Goal: Task Accomplishment & Management: Use online tool/utility

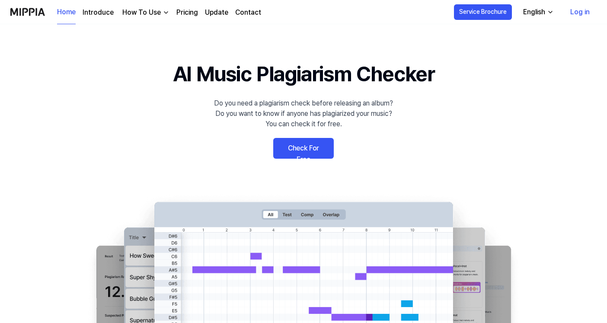
click at [321, 154] on link "Check For Free" at bounding box center [303, 148] width 61 height 21
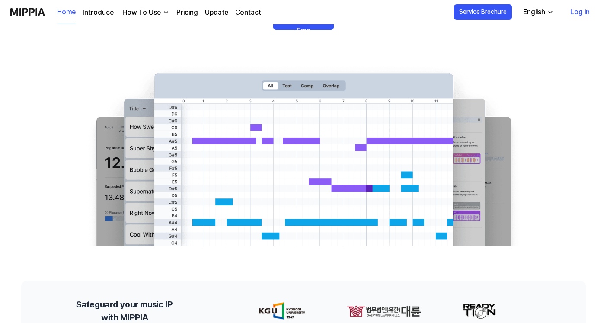
scroll to position [15, 0]
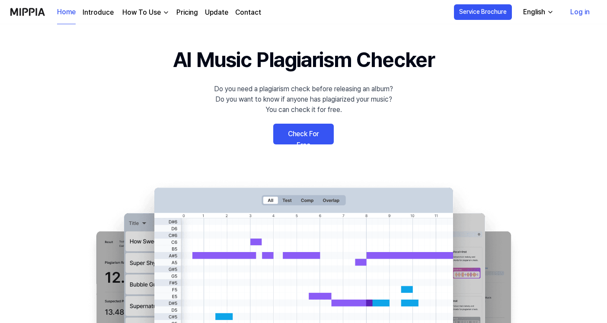
click at [308, 133] on link "Check For Free" at bounding box center [303, 134] width 61 height 21
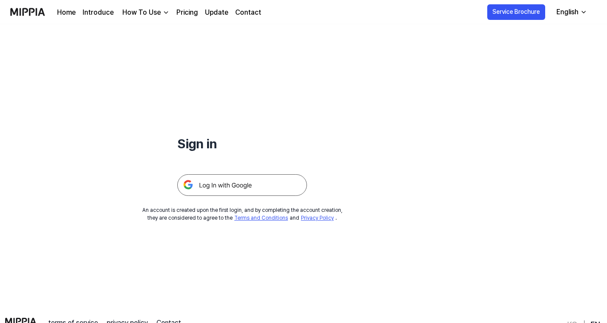
click at [266, 187] on img at bounding box center [242, 185] width 130 height 22
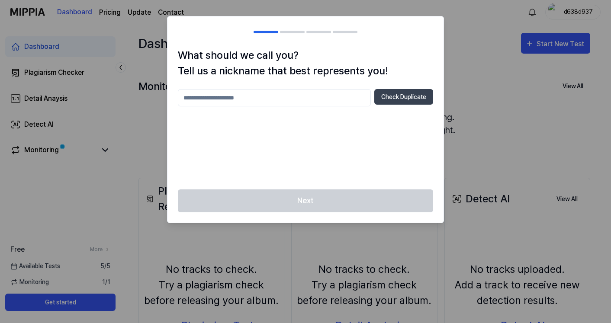
click at [345, 98] on input "text" at bounding box center [274, 97] width 193 height 17
type input "**"
click at [415, 99] on button "Check Duplicate" at bounding box center [403, 97] width 59 height 16
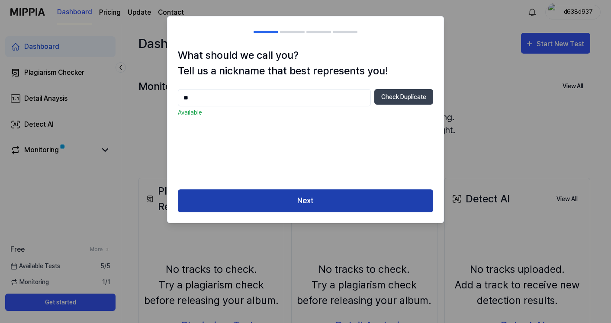
click at [356, 196] on button "Next" at bounding box center [305, 200] width 255 height 23
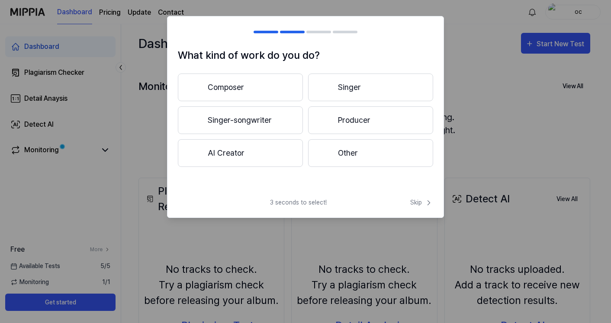
click at [357, 202] on div "3 seconds to select! Skip" at bounding box center [305, 207] width 276 height 19
click at [255, 124] on button "Singer-songwriter" at bounding box center [240, 120] width 125 height 28
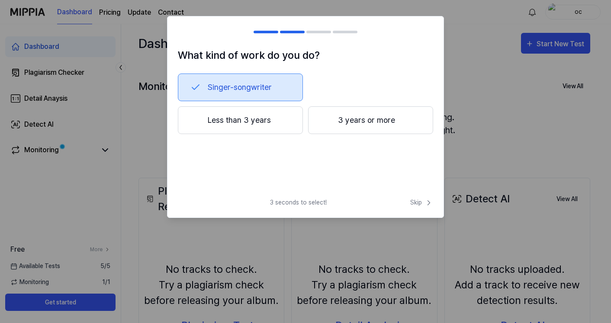
click at [259, 88] on button "Singer-songwriter" at bounding box center [240, 88] width 125 height 28
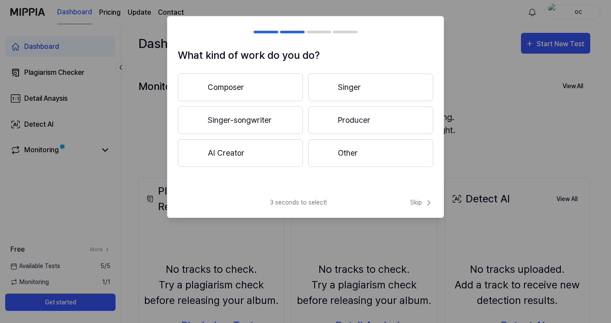
click at [247, 143] on button "AI Creator" at bounding box center [240, 153] width 125 height 28
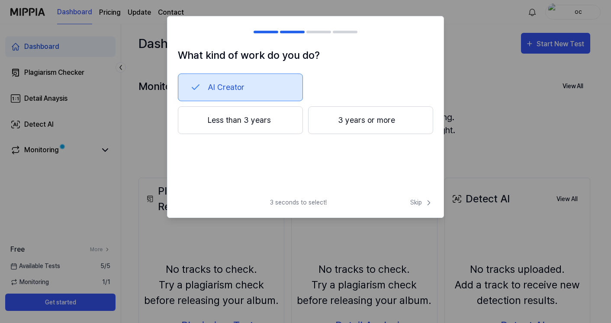
click at [259, 115] on button "Less than 3 years" at bounding box center [240, 120] width 125 height 28
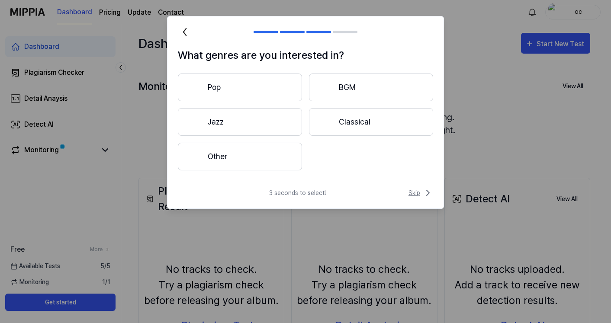
click at [417, 194] on span "Skip" at bounding box center [420, 193] width 25 height 10
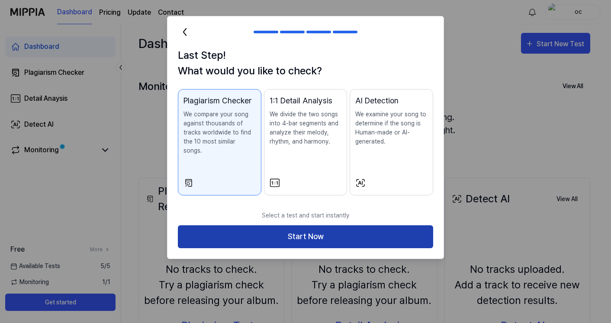
click at [382, 227] on button "Start Now" at bounding box center [305, 236] width 255 height 23
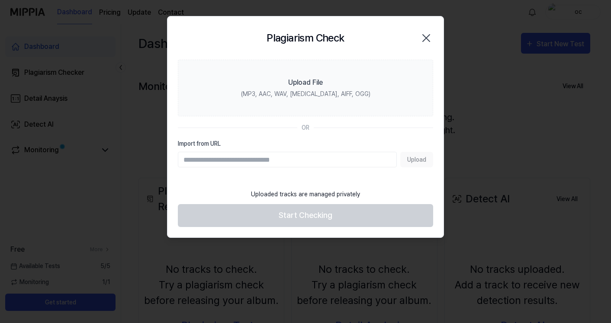
click at [388, 159] on input "Import from URL" at bounding box center [287, 160] width 219 height 16
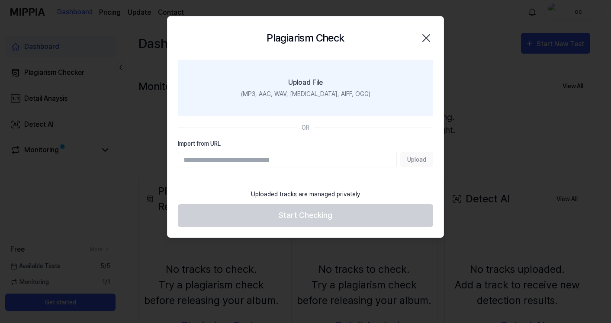
click at [330, 93] on div "(MP3, AAC, WAV, FLAC, AIFF, OGG)" at bounding box center [305, 94] width 129 height 9
click at [0, 0] on input "Upload File (MP3, AAC, WAV, FLAC, AIFF, OGG)" at bounding box center [0, 0] width 0 height 0
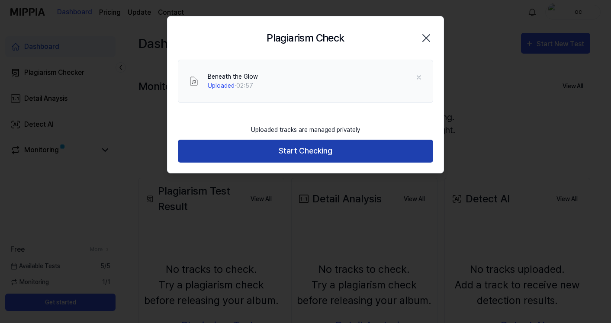
click at [369, 147] on button "Start Checking" at bounding box center [305, 151] width 255 height 23
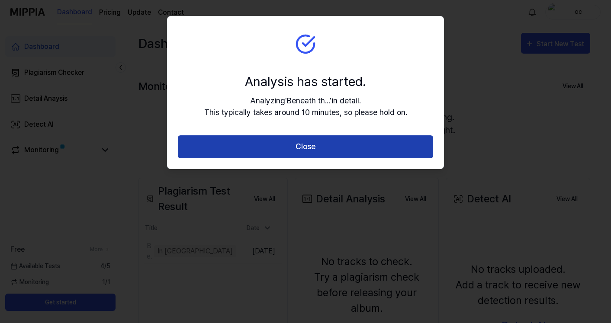
click at [348, 148] on button "Close" at bounding box center [305, 146] width 255 height 23
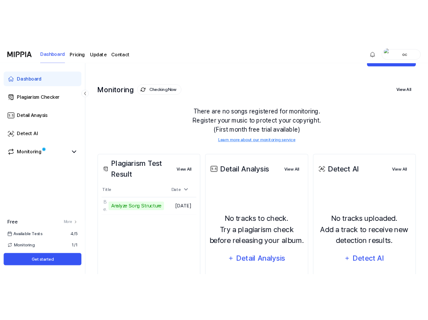
scroll to position [8, 0]
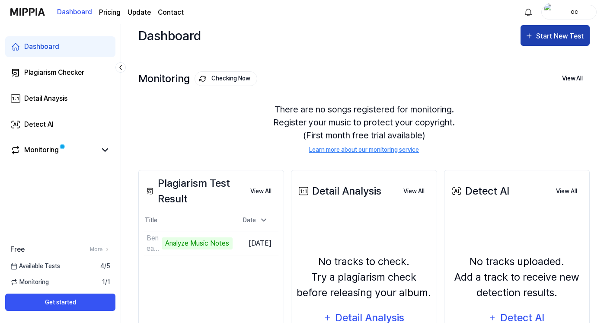
click at [561, 35] on div "Start New Test" at bounding box center [560, 36] width 49 height 11
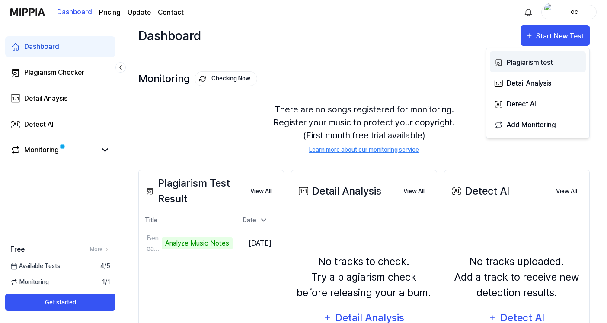
click at [546, 63] on div "Plagiarism test" at bounding box center [544, 62] width 75 height 11
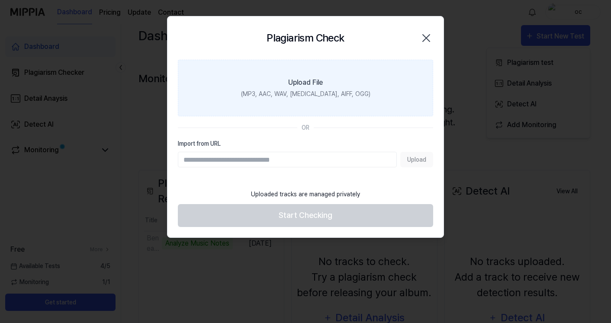
click at [339, 93] on div "(MP3, AAC, WAV, FLAC, AIFF, OGG)" at bounding box center [305, 94] width 129 height 9
click at [0, 0] on input "Upload File (MP3, AAC, WAV, FLAC, AIFF, OGG)" at bounding box center [0, 0] width 0 height 0
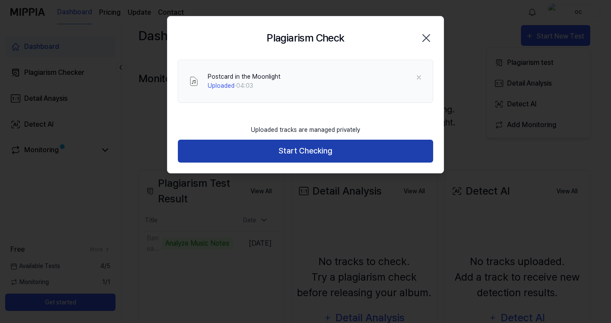
click at [334, 154] on button "Start Checking" at bounding box center [305, 151] width 255 height 23
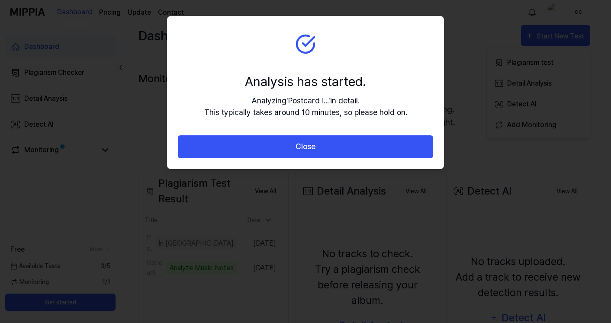
click at [334, 154] on button "Close" at bounding box center [305, 146] width 255 height 23
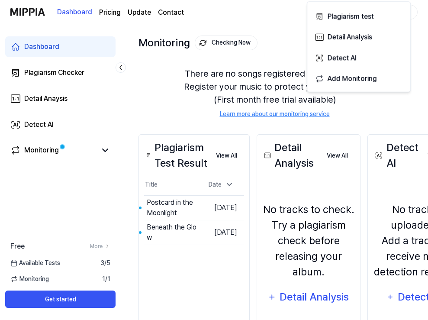
scroll to position [67, 0]
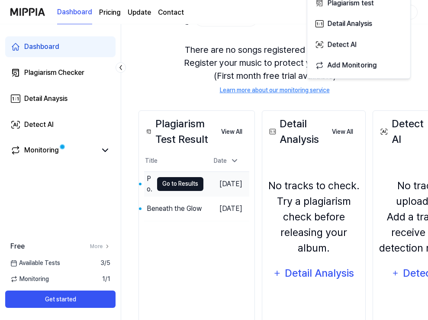
click at [179, 185] on button "Go to Results" at bounding box center [180, 184] width 46 height 14
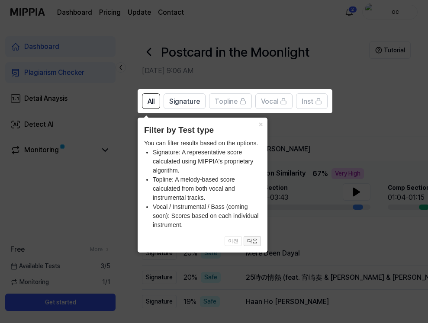
click at [255, 240] on button "다음" at bounding box center [251, 241] width 17 height 10
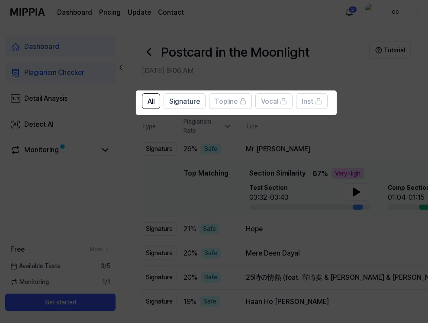
scroll to position [0, 54]
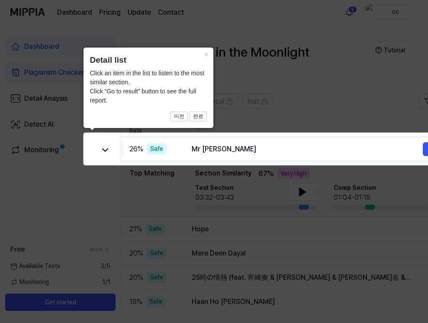
click at [255, 240] on icon at bounding box center [233, 161] width 466 height 323
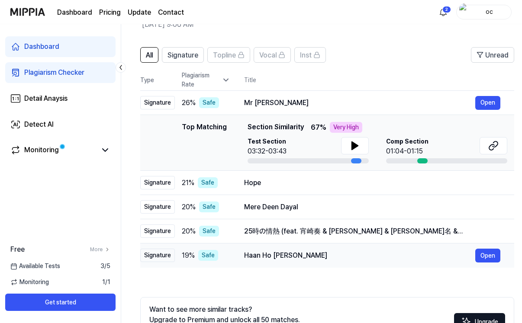
scroll to position [0, 0]
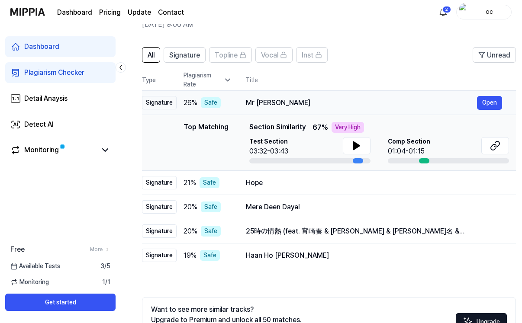
click at [184, 102] on span "26 %" at bounding box center [190, 103] width 14 height 10
click at [229, 86] on div "Plagiarism Rate" at bounding box center [207, 80] width 48 height 18
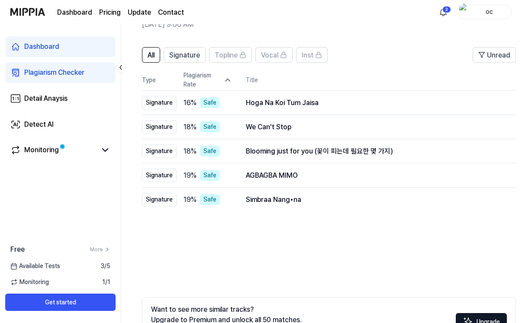
click at [229, 86] on div "Plagiarism Rate" at bounding box center [207, 80] width 48 height 18
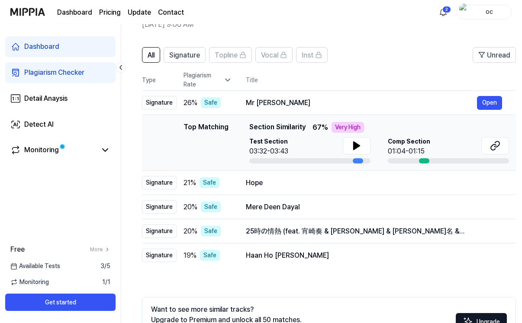
click at [229, 86] on div "Plagiarism Rate" at bounding box center [207, 80] width 48 height 18
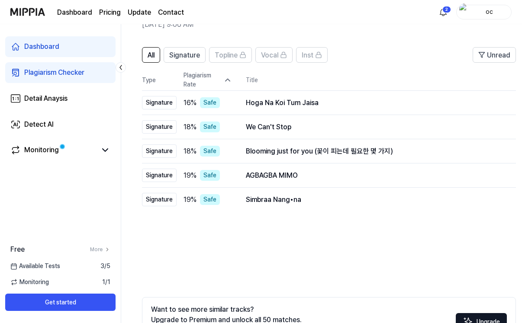
click at [229, 86] on div "Plagiarism Rate" at bounding box center [207, 80] width 48 height 18
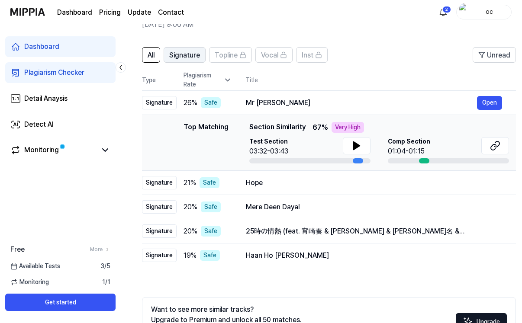
click at [180, 54] on span "Signature" at bounding box center [184, 55] width 31 height 10
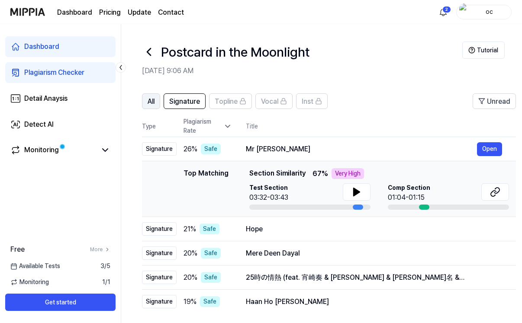
click at [152, 105] on span "All" at bounding box center [150, 101] width 7 height 10
click at [272, 227] on div "Hope" at bounding box center [361, 229] width 231 height 10
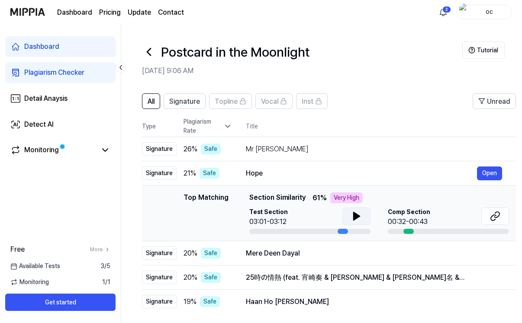
click at [357, 216] on icon at bounding box center [356, 216] width 6 height 8
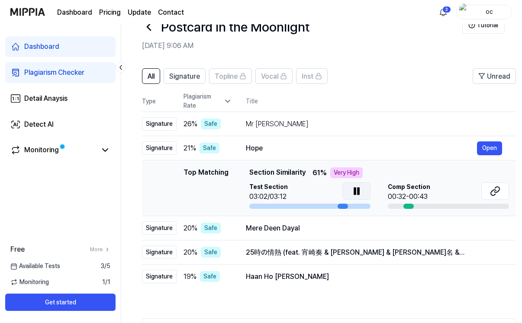
scroll to position [26, 0]
click at [322, 113] on td "Mr Teddy McFly Open" at bounding box center [374, 124] width 284 height 24
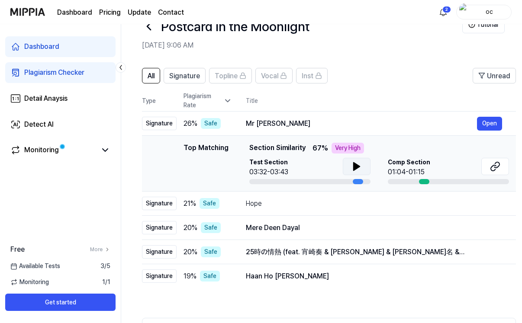
click at [353, 168] on icon at bounding box center [356, 167] width 6 height 8
click at [422, 181] on div at bounding box center [424, 181] width 10 height 5
click at [488, 231] on button "Open" at bounding box center [489, 228] width 25 height 14
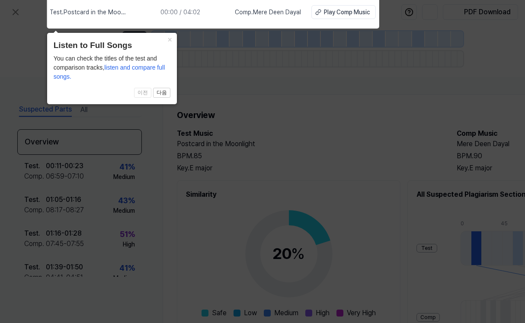
click at [301, 132] on icon at bounding box center [262, 159] width 525 height 327
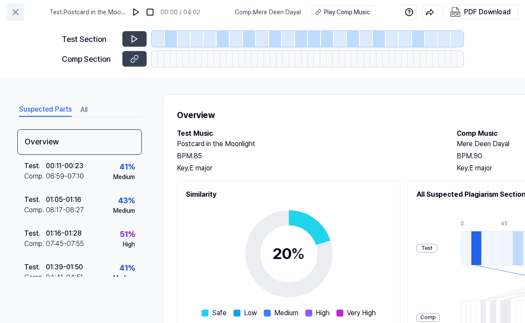
click at [11, 8] on icon at bounding box center [15, 12] width 10 height 10
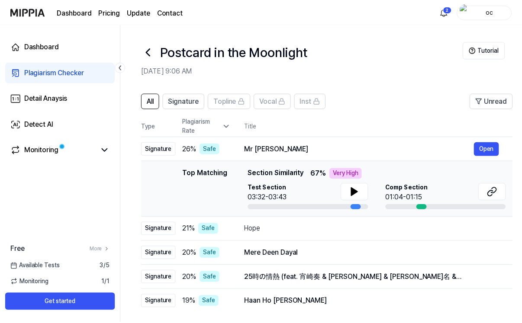
scroll to position [26, 0]
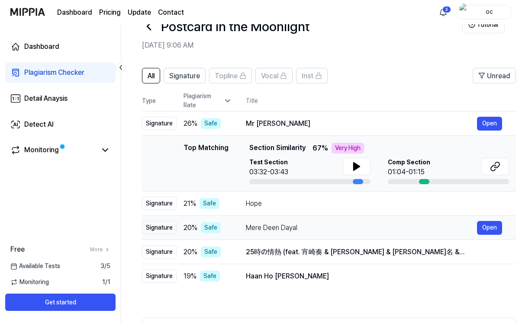
click at [326, 233] on div "Mere Deen Dayal Open" at bounding box center [374, 228] width 256 height 14
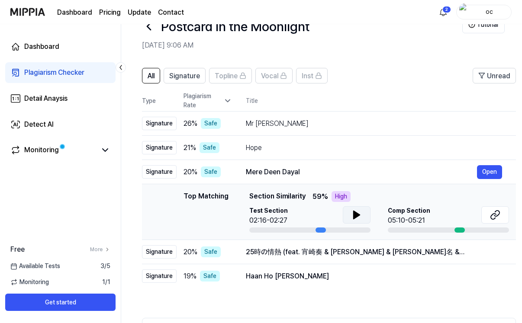
click at [353, 215] on icon at bounding box center [356, 215] width 6 height 8
click at [401, 225] on div "05:10-05:21" at bounding box center [409, 220] width 42 height 10
click at [495, 215] on icon at bounding box center [495, 215] width 10 height 10
click at [359, 215] on icon at bounding box center [356, 215] width 10 height 10
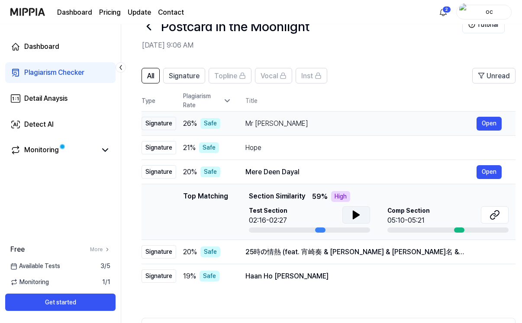
click at [323, 124] on div "Mr Teddy McFly" at bounding box center [360, 124] width 231 height 10
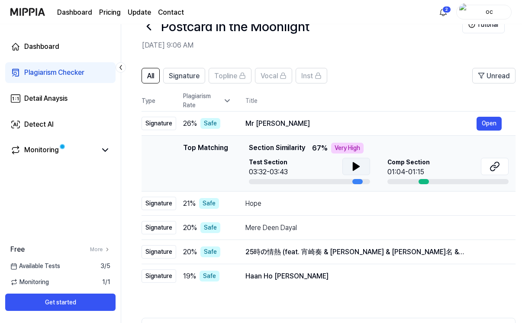
click at [356, 166] on icon at bounding box center [356, 167] width 6 height 8
click at [360, 168] on icon at bounding box center [356, 166] width 10 height 10
click at [501, 168] on button at bounding box center [495, 166] width 28 height 17
click at [316, 258] on div "25時の情熱 (feat. 宵崎奏 & 朝比奈まふゆ & 東雲絵名 & 暁山瑞希 & KAITO) Open" at bounding box center [373, 252] width 256 height 14
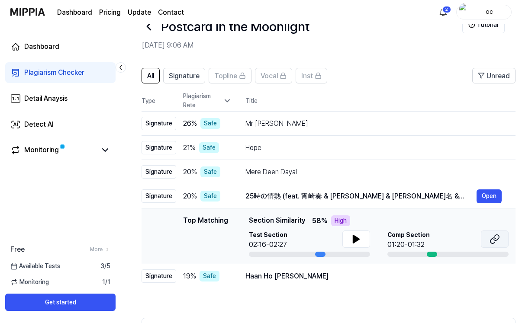
click at [500, 242] on button at bounding box center [495, 239] width 28 height 17
click at [354, 244] on icon at bounding box center [356, 239] width 10 height 10
click at [362, 240] on button at bounding box center [356, 239] width 28 height 17
click at [334, 281] on div "Haan Ho Gayi Galti" at bounding box center [360, 276] width 231 height 10
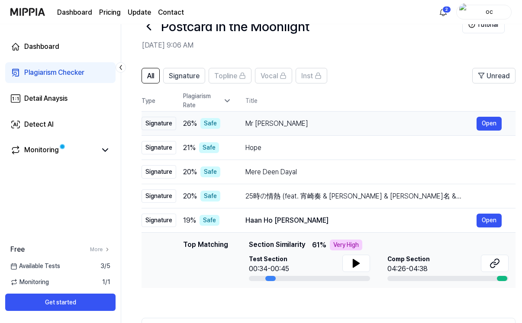
click at [323, 113] on td "Mr Teddy McFly Open" at bounding box center [373, 124] width 284 height 24
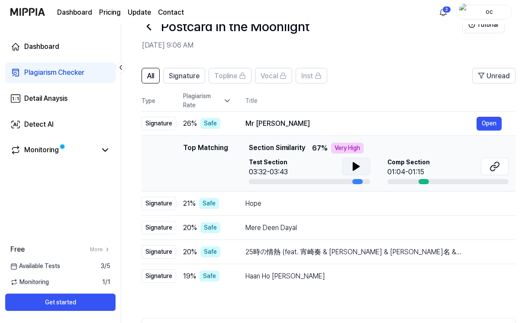
click at [353, 164] on icon at bounding box center [356, 167] width 6 height 8
click at [353, 166] on icon at bounding box center [354, 166] width 2 height 7
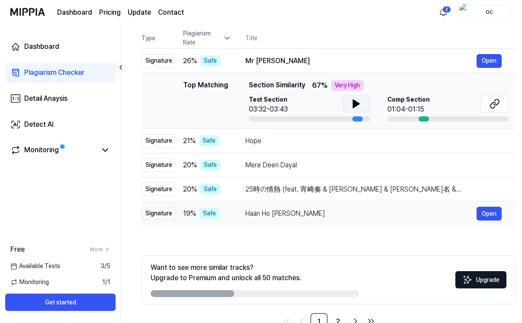
scroll to position [40, 0]
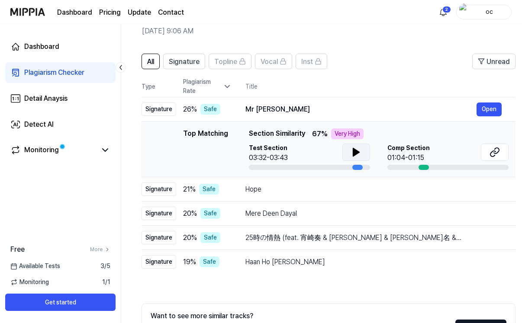
click at [228, 84] on icon at bounding box center [227, 86] width 9 height 9
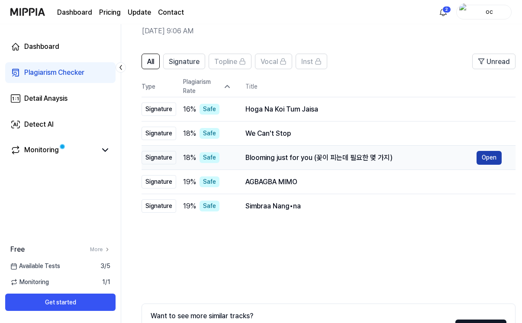
click at [486, 156] on button "Open" at bounding box center [488, 158] width 25 height 14
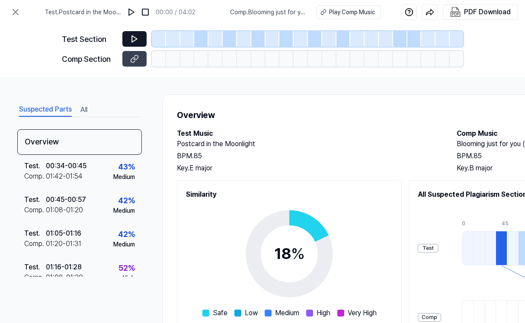
click at [136, 35] on icon at bounding box center [134, 39] width 9 height 9
click at [138, 60] on icon at bounding box center [134, 58] width 9 height 9
click at [11, 10] on icon at bounding box center [15, 12] width 10 height 10
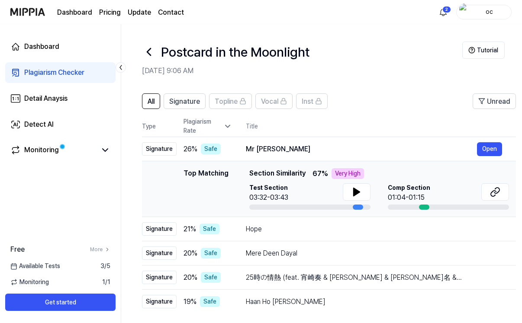
click at [144, 48] on icon at bounding box center [149, 52] width 14 height 14
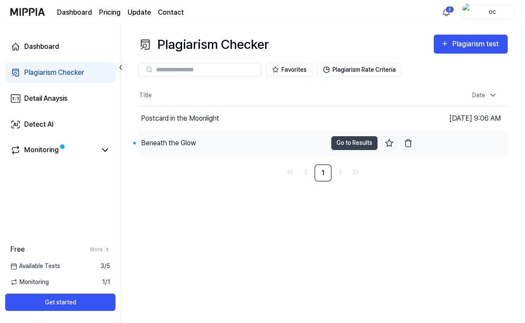
click at [177, 140] on div "Beneath the Glow" at bounding box center [168, 143] width 55 height 10
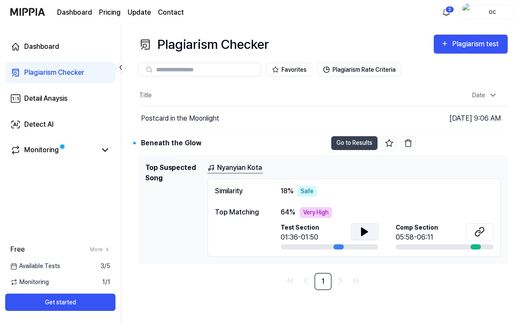
click at [366, 235] on icon at bounding box center [364, 232] width 10 height 10
click at [371, 230] on button at bounding box center [365, 231] width 28 height 17
click at [483, 234] on icon at bounding box center [479, 232] width 10 height 10
click at [367, 228] on icon at bounding box center [364, 232] width 10 height 10
click at [367, 228] on icon at bounding box center [366, 231] width 2 height 7
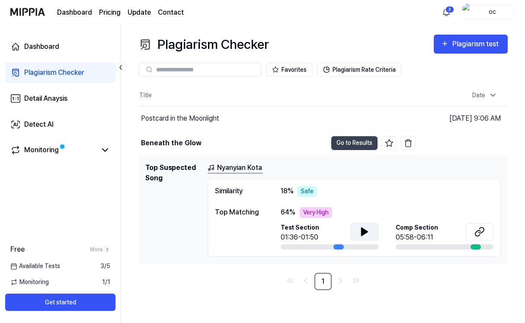
click at [307, 211] on div "Very High" at bounding box center [316, 212] width 32 height 11
drag, startPoint x: 260, startPoint y: 212, endPoint x: 307, endPoint y: 210, distance: 46.8
click at [307, 210] on div "Top Matching 64 % Very High Test Section 01:36-01:50 Comp Section 05:58-06:11" at bounding box center [354, 228] width 279 height 42
click at [307, 210] on div "Very High" at bounding box center [316, 212] width 32 height 11
click at [199, 141] on div "Beneath the Glow" at bounding box center [232, 143] width 189 height 24
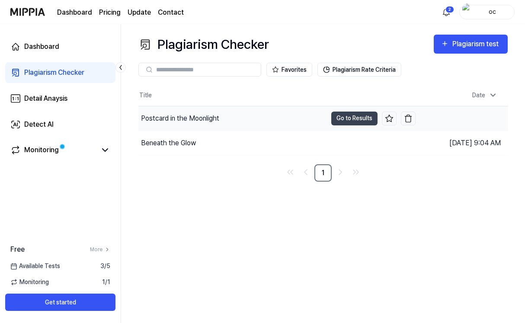
click at [209, 119] on div "Postcard in the Moonlight" at bounding box center [180, 118] width 78 height 10
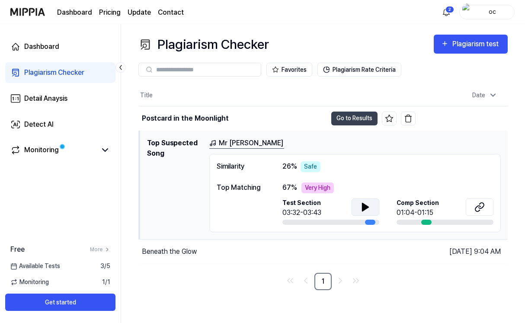
click at [370, 201] on button at bounding box center [366, 207] width 28 height 17
click at [483, 211] on icon at bounding box center [479, 207] width 10 height 10
click at [363, 205] on icon at bounding box center [364, 206] width 2 height 7
click at [85, 144] on div "Monitoring" at bounding box center [60, 150] width 110 height 21
click at [106, 146] on icon at bounding box center [105, 150] width 10 height 10
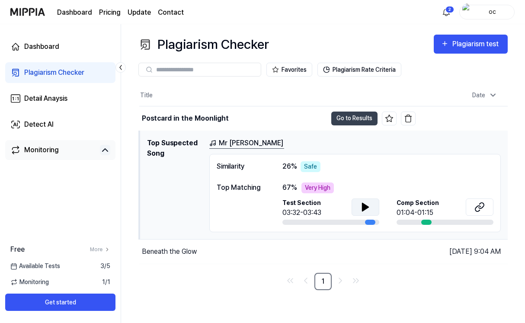
click at [49, 148] on div "Monitoring" at bounding box center [41, 150] width 35 height 10
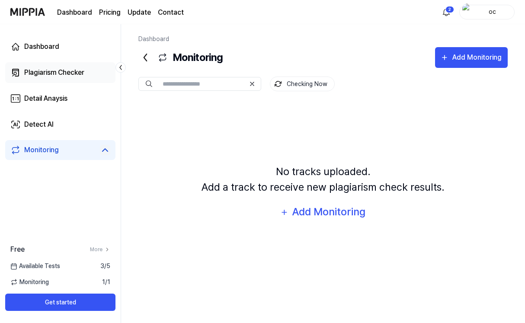
click at [77, 74] on div "Plagiarism Checker" at bounding box center [54, 72] width 60 height 10
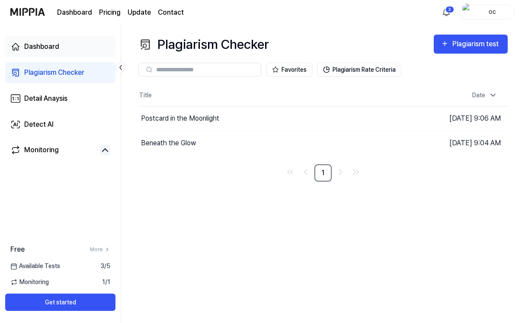
click at [68, 50] on link "Dashboard" at bounding box center [60, 46] width 110 height 21
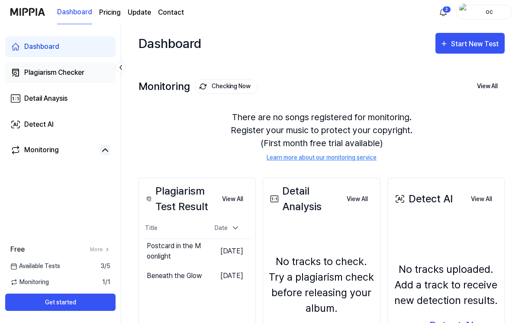
click at [60, 69] on div "Plagiarism Checker" at bounding box center [54, 72] width 60 height 10
